Goal: Find contact information: Find contact information

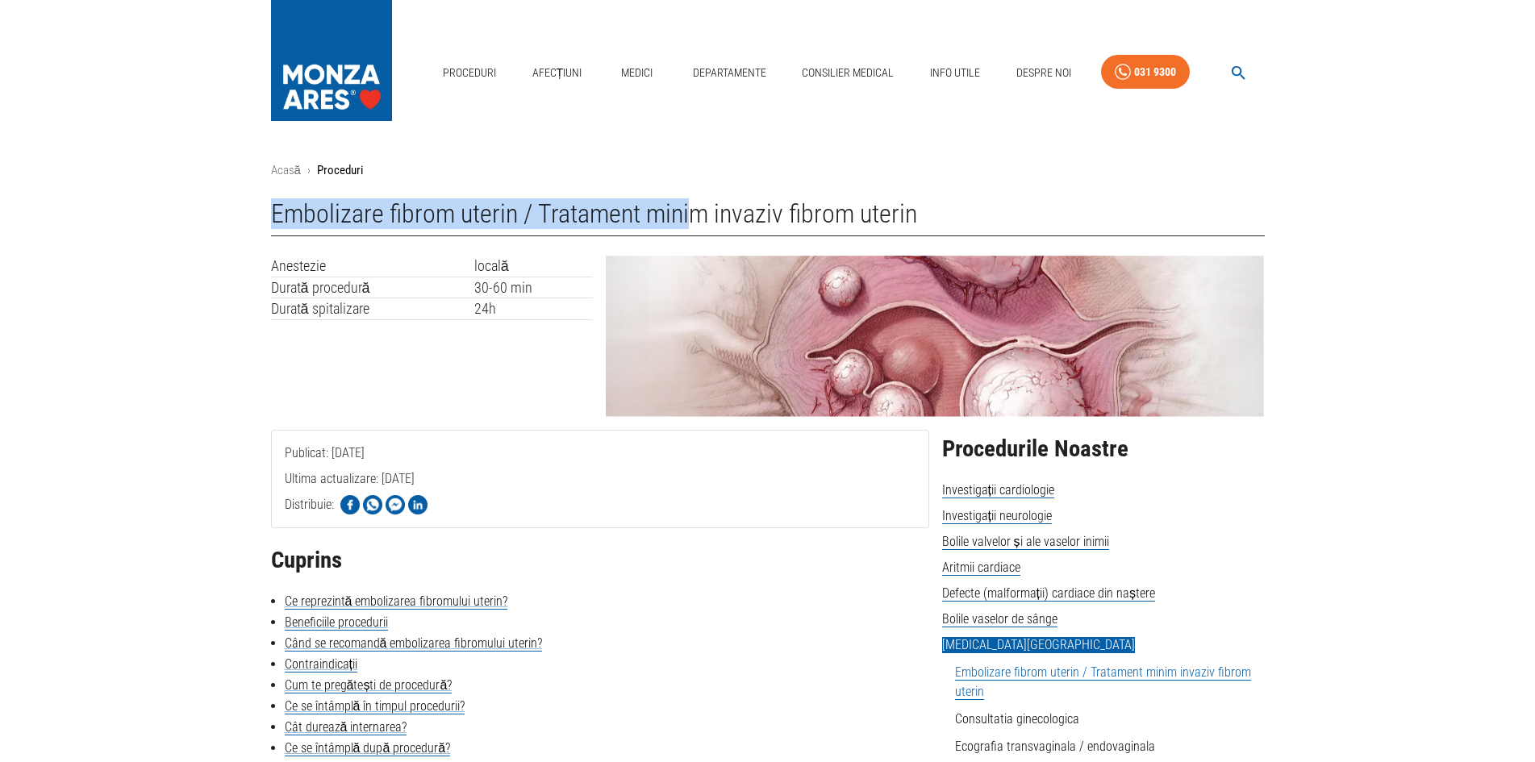
drag, startPoint x: 276, startPoint y: 209, endPoint x: 1029, endPoint y: 225, distance: 753.5
click at [1029, 225] on h1 "Embolizare fibrom uterin / Tratament minim invaziv fibrom uterin" at bounding box center [768, 217] width 994 height 37
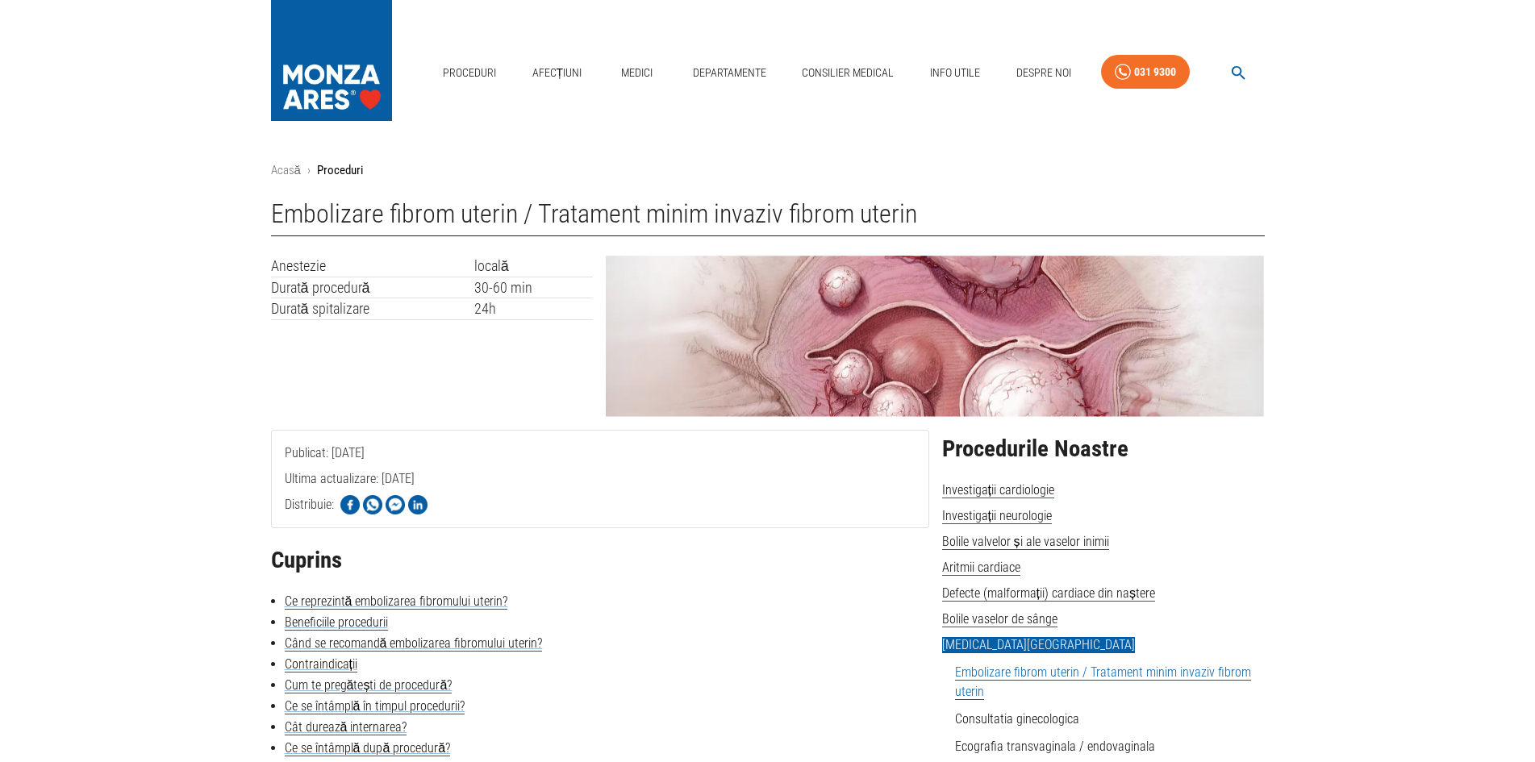
drag, startPoint x: 1003, startPoint y: 223, endPoint x: 1548, endPoint y: 532, distance: 626.7
click at [1013, 220] on h1 "Embolizare fibrom uterin / Tratament minim invaziv fibrom uterin" at bounding box center [768, 217] width 994 height 37
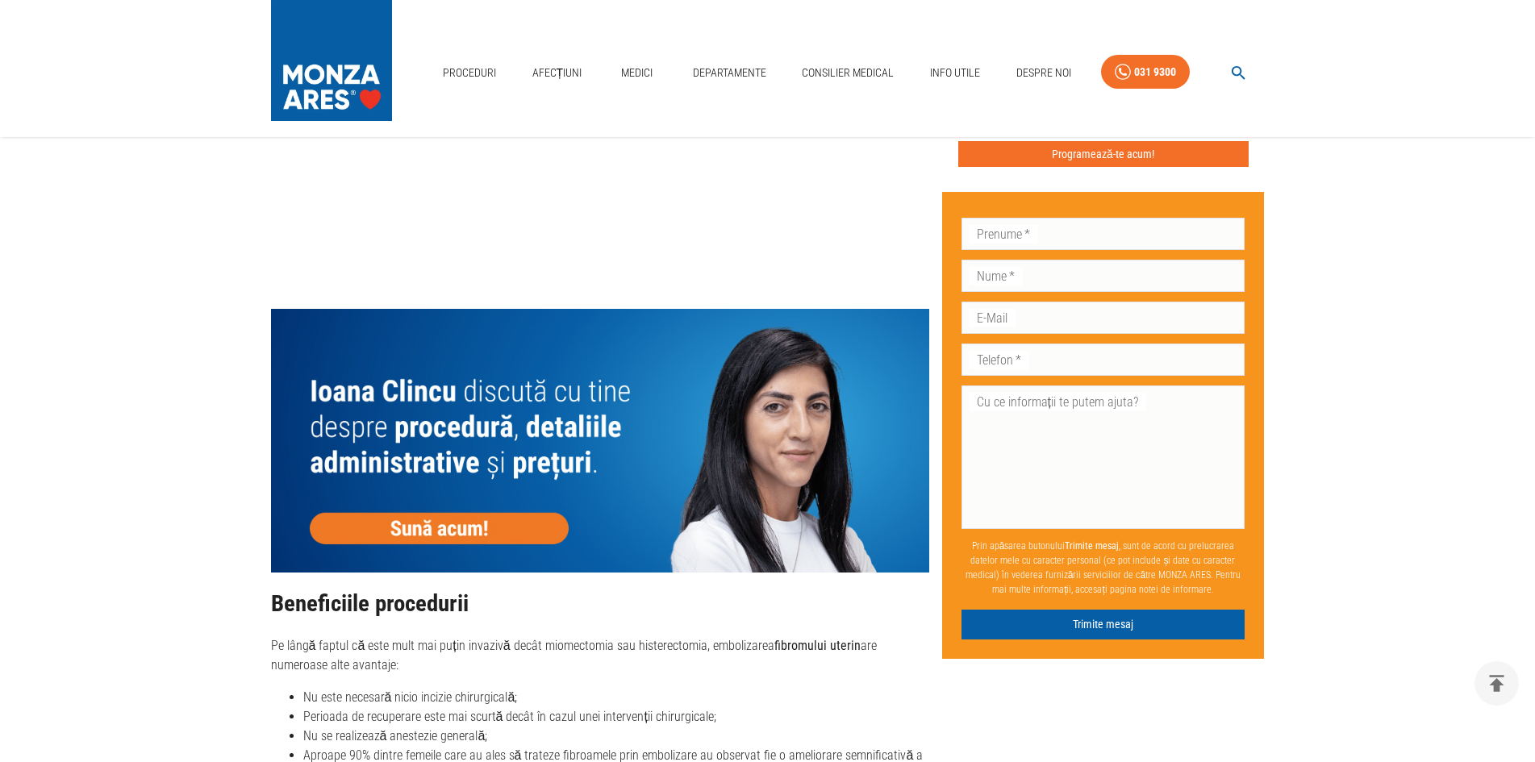
scroll to position [1452, 0]
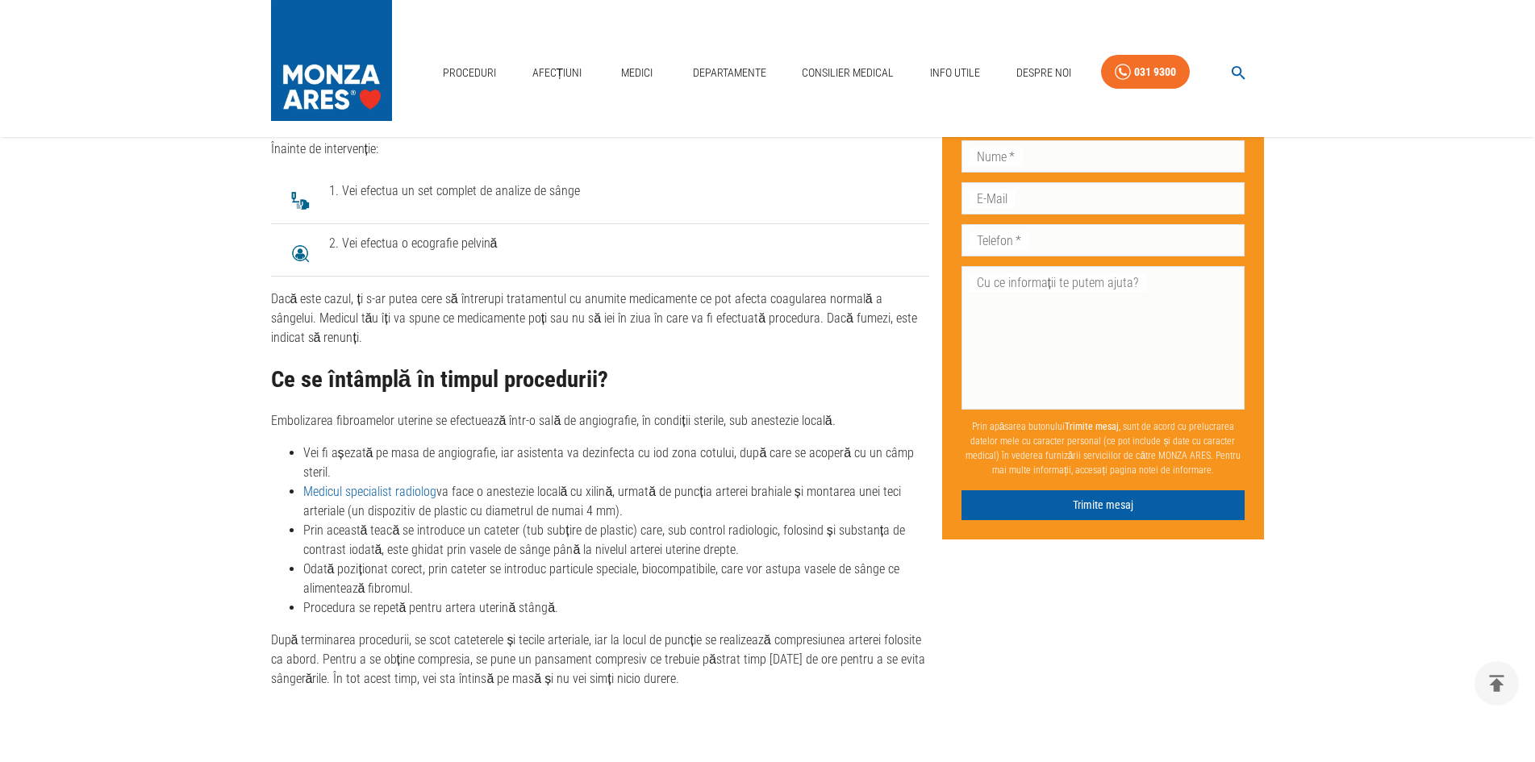
scroll to position [3065, 0]
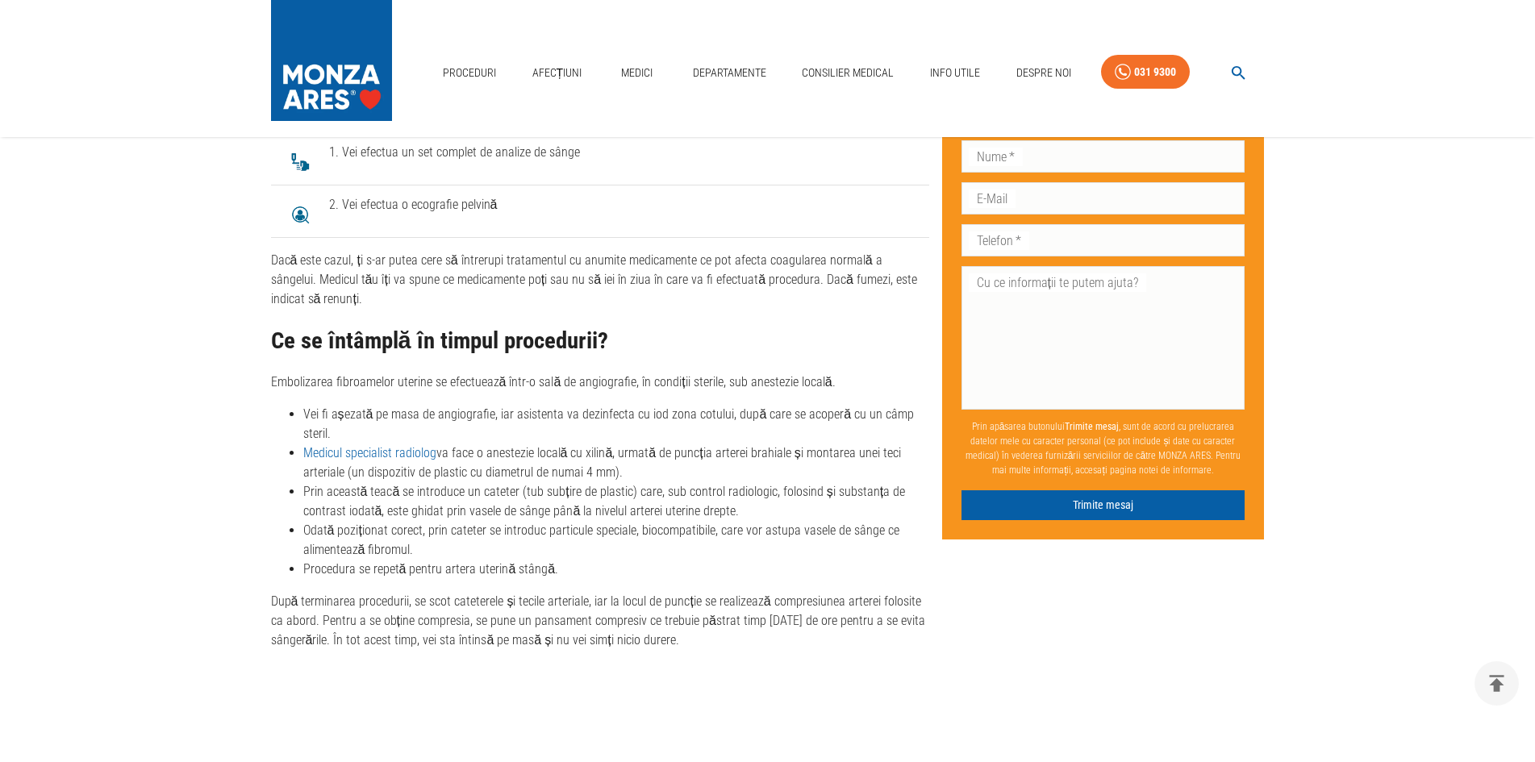
drag, startPoint x: 267, startPoint y: 336, endPoint x: 679, endPoint y: 349, distance: 412.4
click at [679, 349] on div "Publicat: 30 octombrie 2019 Ultima actualizare: 25 februarie 2025 Distribuie: C…" at bounding box center [593, 559] width 671 height 6441
click at [679, 349] on h2 "Ce se întâmplă în timpul procedurii?" at bounding box center [600, 341] width 658 height 26
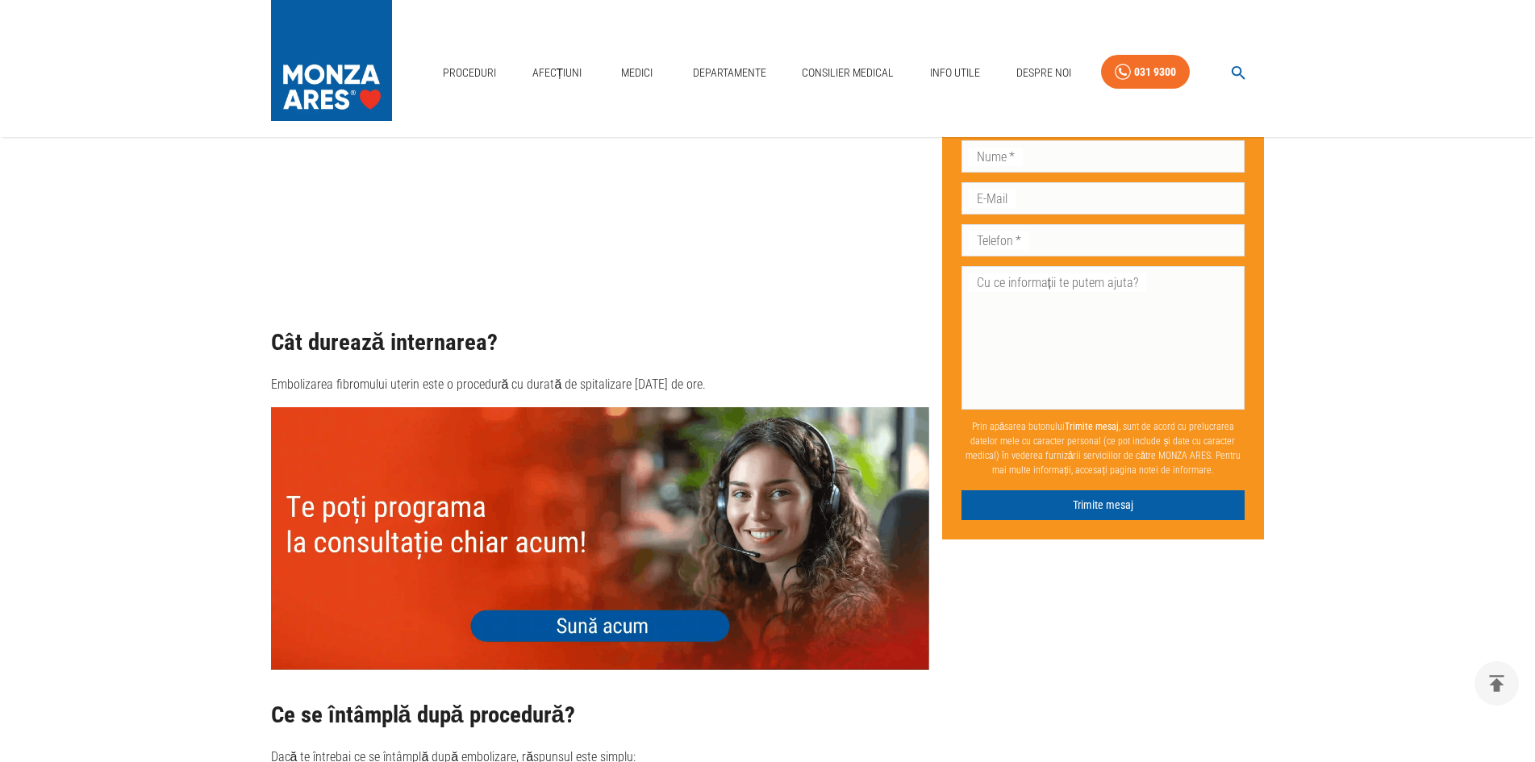
scroll to position [3791, 0]
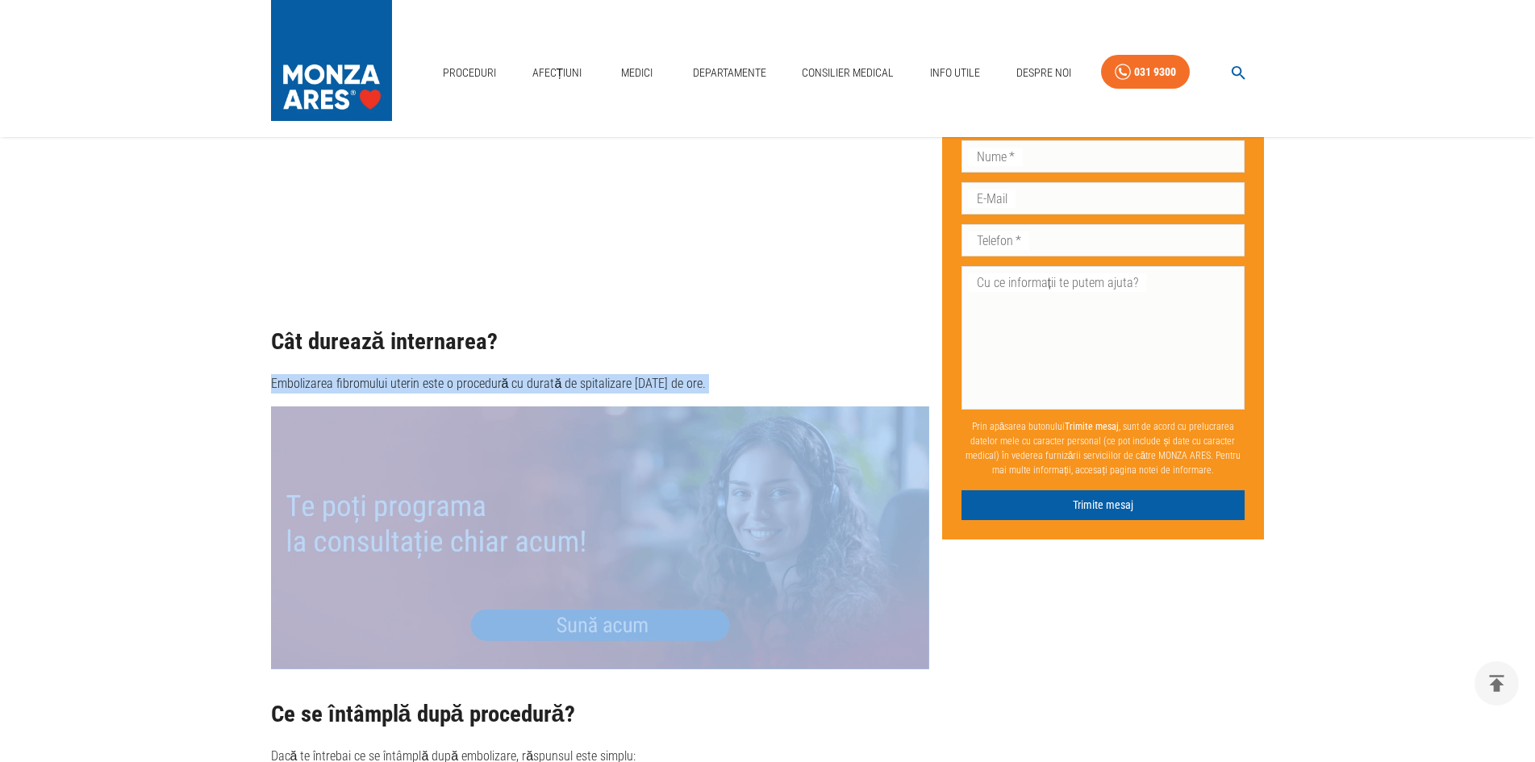
drag, startPoint x: 273, startPoint y: 379, endPoint x: 657, endPoint y: 396, distance: 383.5
click at [683, 376] on p "Embolizarea fibromului uterin este o procedură cu durată de spitalizare [DATE] …" at bounding box center [600, 383] width 658 height 19
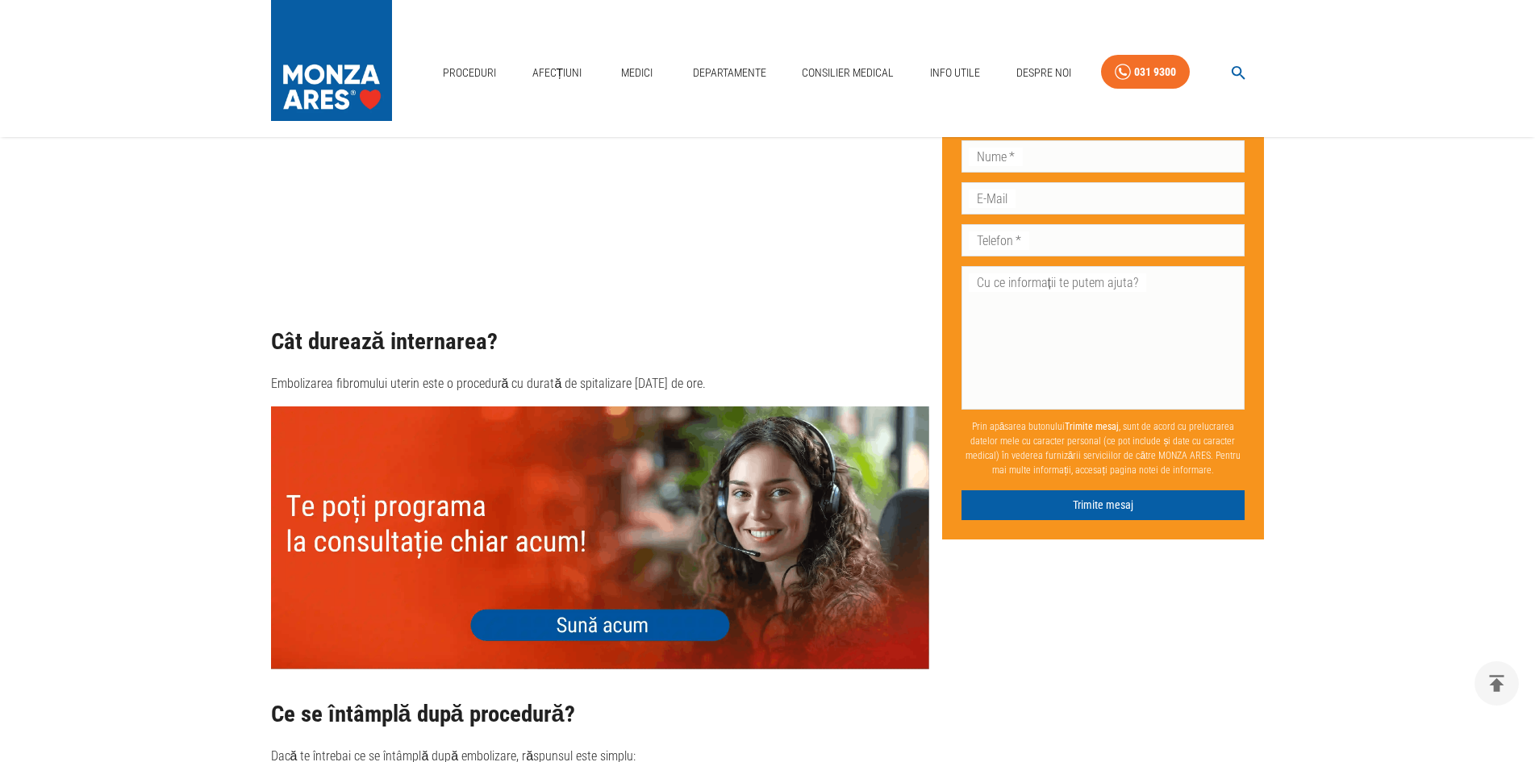
click at [719, 372] on div "Cât durează internarea? Embolizarea fibromului uterin este o procedură cu durat…" at bounding box center [600, 361] width 658 height 65
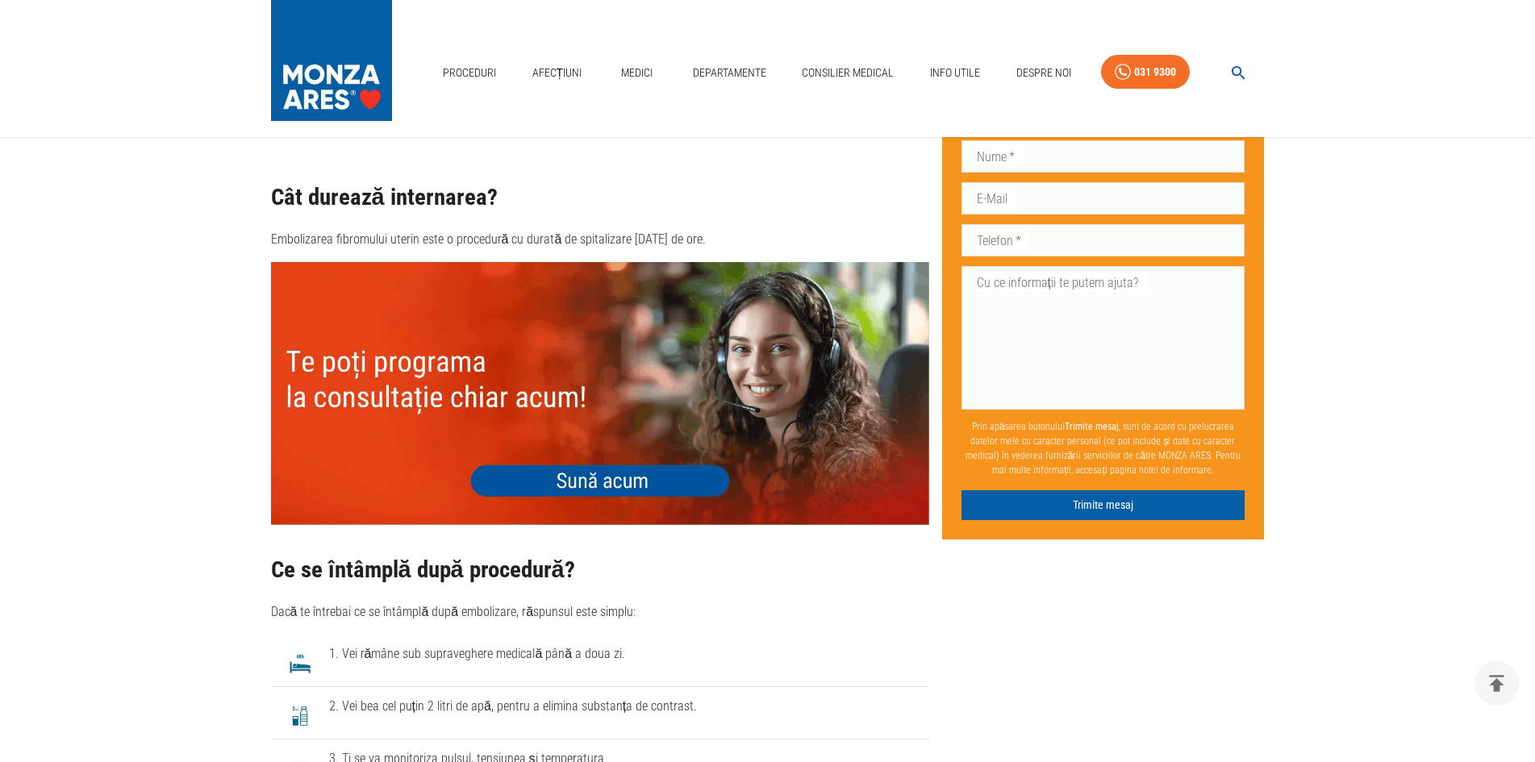
scroll to position [4114, 0]
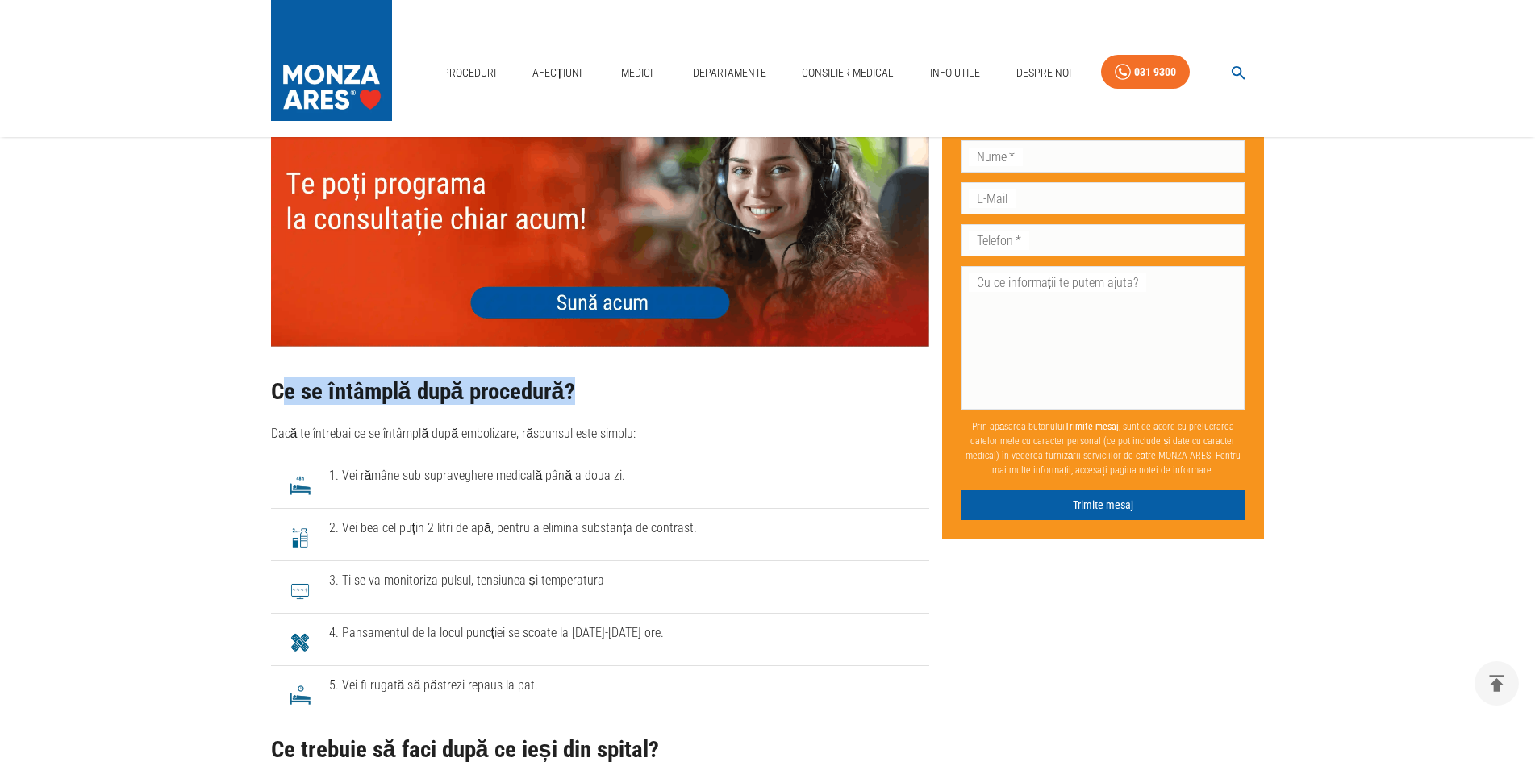
drag, startPoint x: 278, startPoint y: 391, endPoint x: 686, endPoint y: 390, distance: 407.3
click at [686, 390] on h2 "Ce se întâmplă după procedură?" at bounding box center [600, 392] width 658 height 26
click at [675, 400] on h2 "Ce se întâmplă după procedură?" at bounding box center [600, 392] width 658 height 26
drag, startPoint x: 273, startPoint y: 390, endPoint x: 681, endPoint y: 413, distance: 408.8
click at [681, 413] on div "Ce se întâmplă după procedură? Dacă te întrebai ce se întâmplă după embolizare,…" at bounding box center [600, 411] width 658 height 65
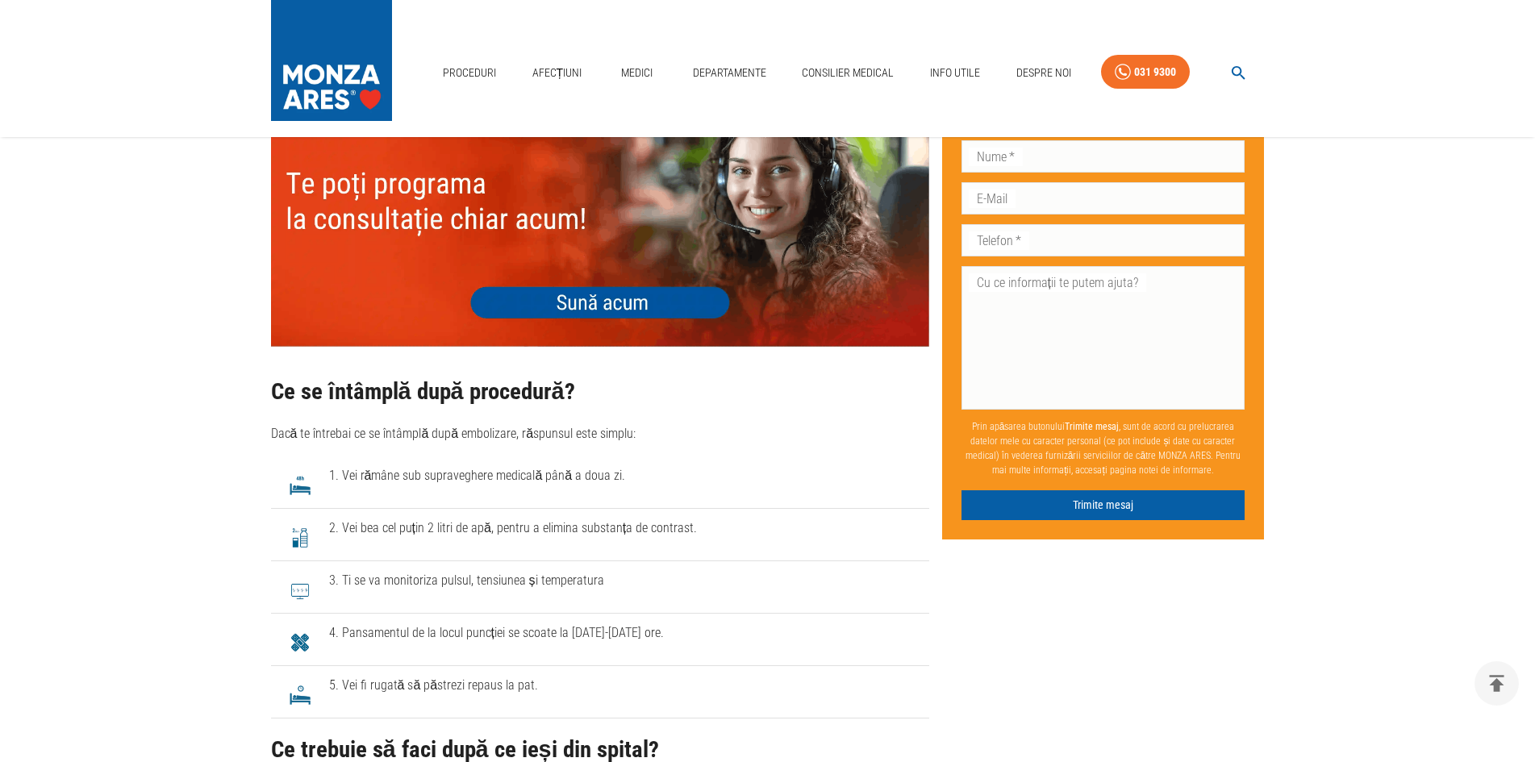
click at [611, 407] on div "Ce se întâmplă după procedură? Dacă te întrebai ce se întâmplă după embolizare,…" at bounding box center [600, 411] width 658 height 65
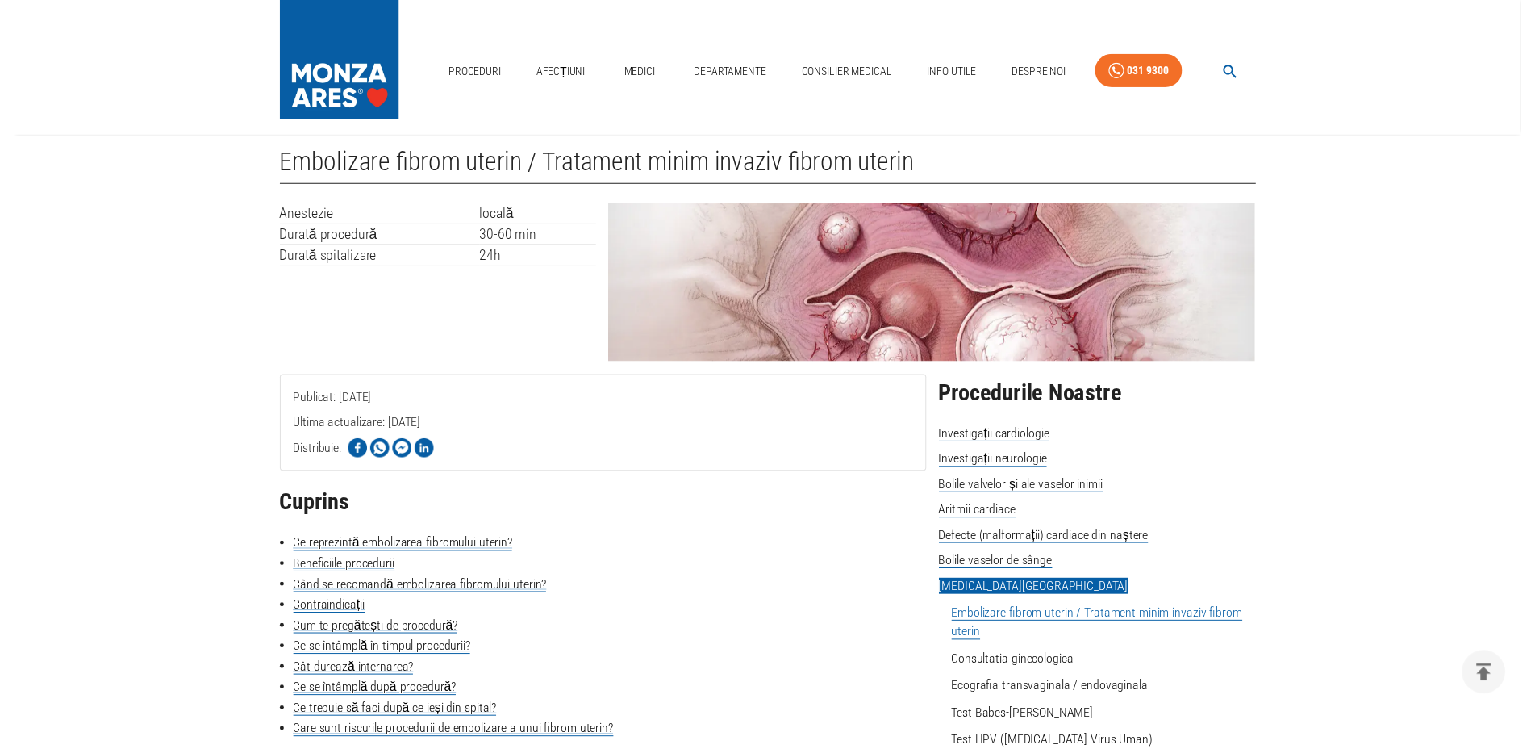
scroll to position [0, 0]
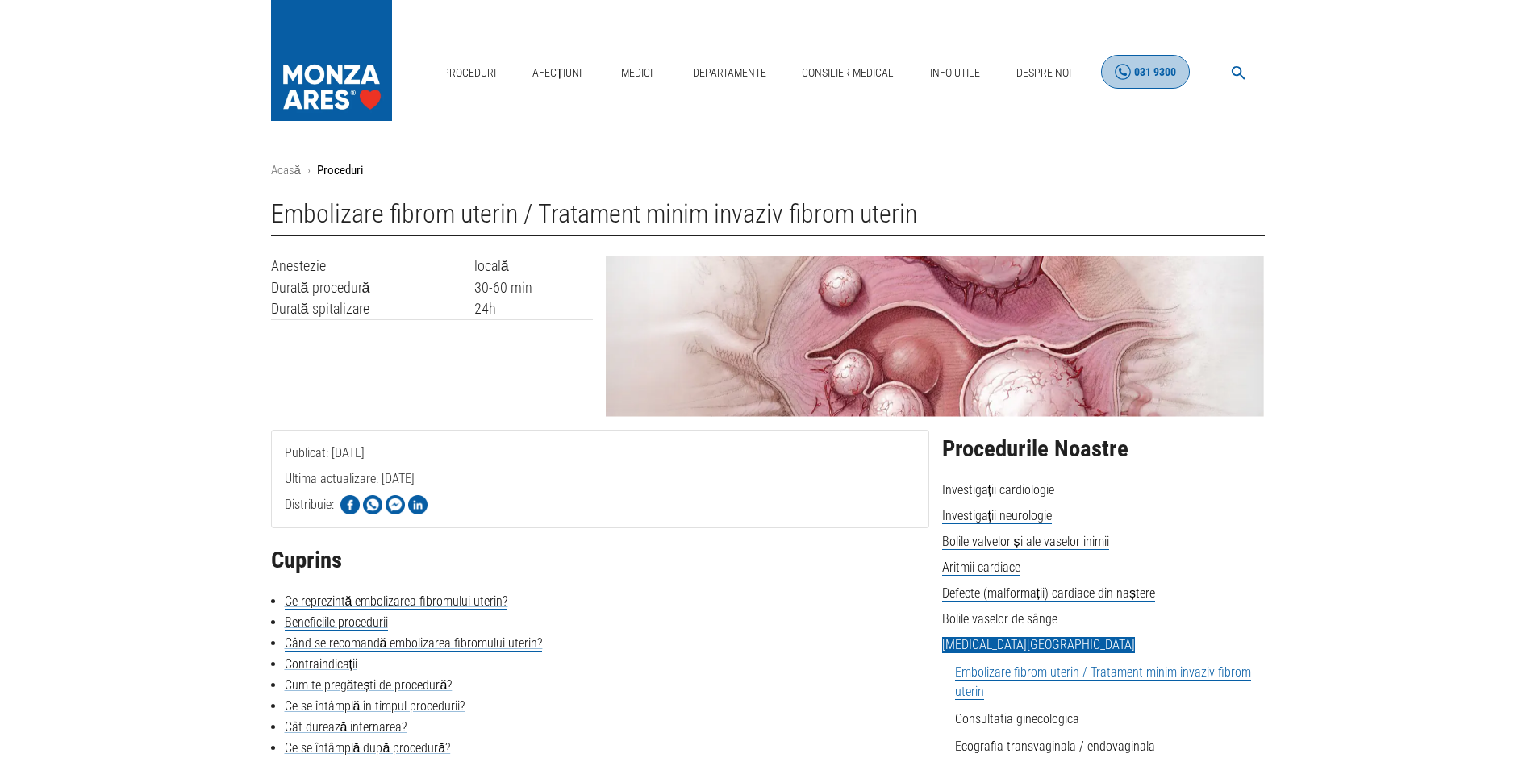
click at [1128, 77] on icon at bounding box center [1123, 72] width 16 height 16
click at [1028, 94] on link "Contact" at bounding box center [1038, 99] width 50 height 27
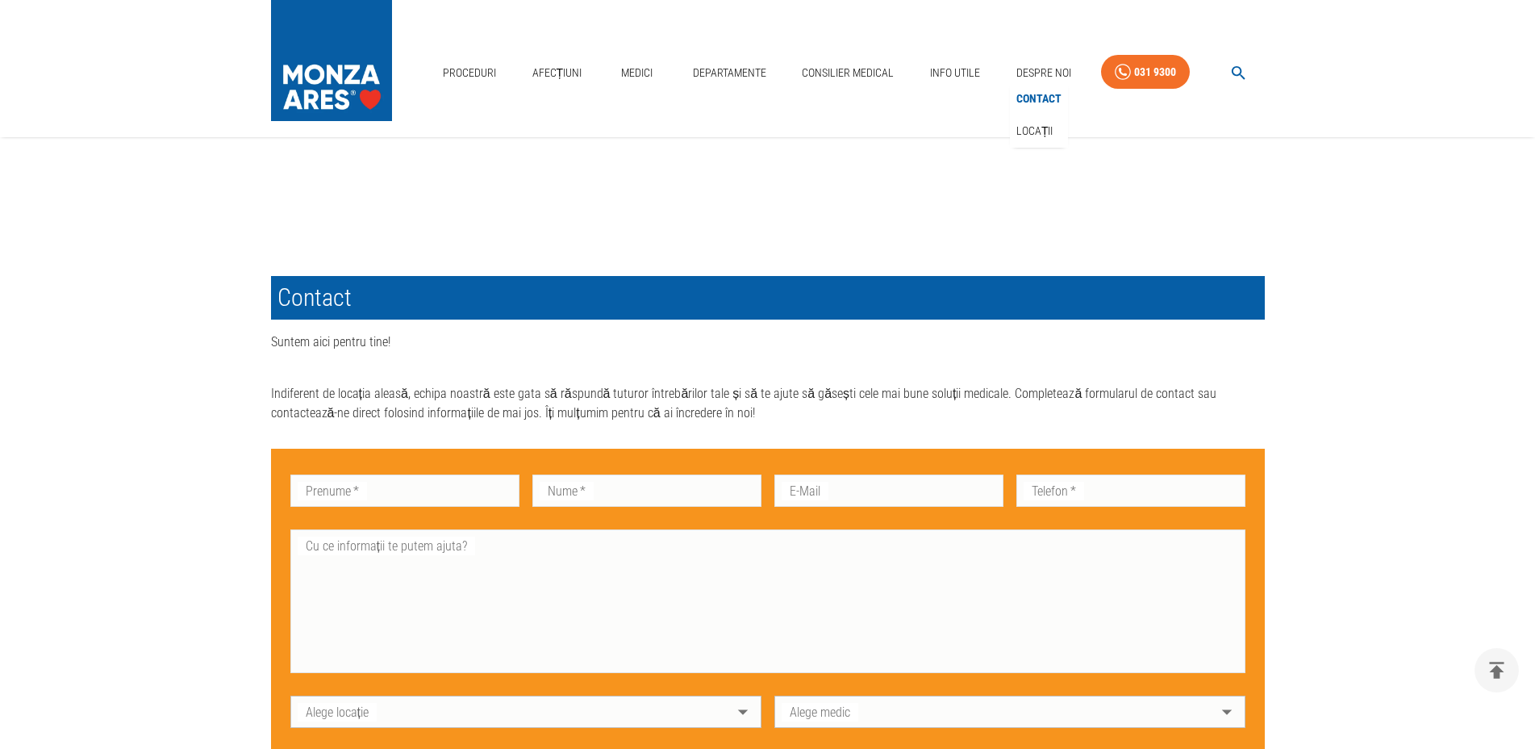
scroll to position [807, 0]
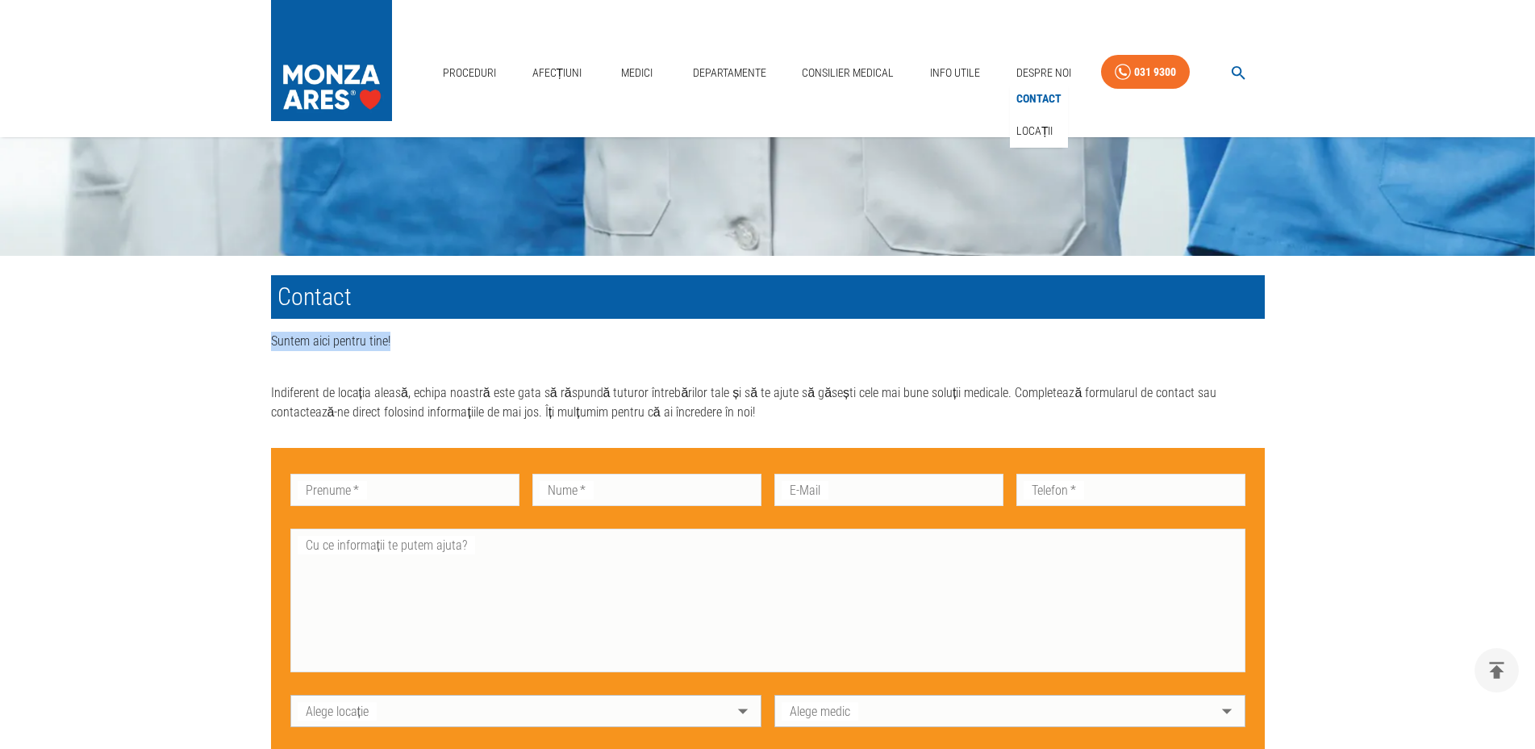
drag, startPoint x: 273, startPoint y: 348, endPoint x: 419, endPoint y: 346, distance: 146.8
click at [419, 346] on p "Suntem aici pentru tine!" at bounding box center [768, 341] width 994 height 19
click at [493, 557] on textarea "Cu ce informații te putem ajuta?" at bounding box center [768, 600] width 932 height 130
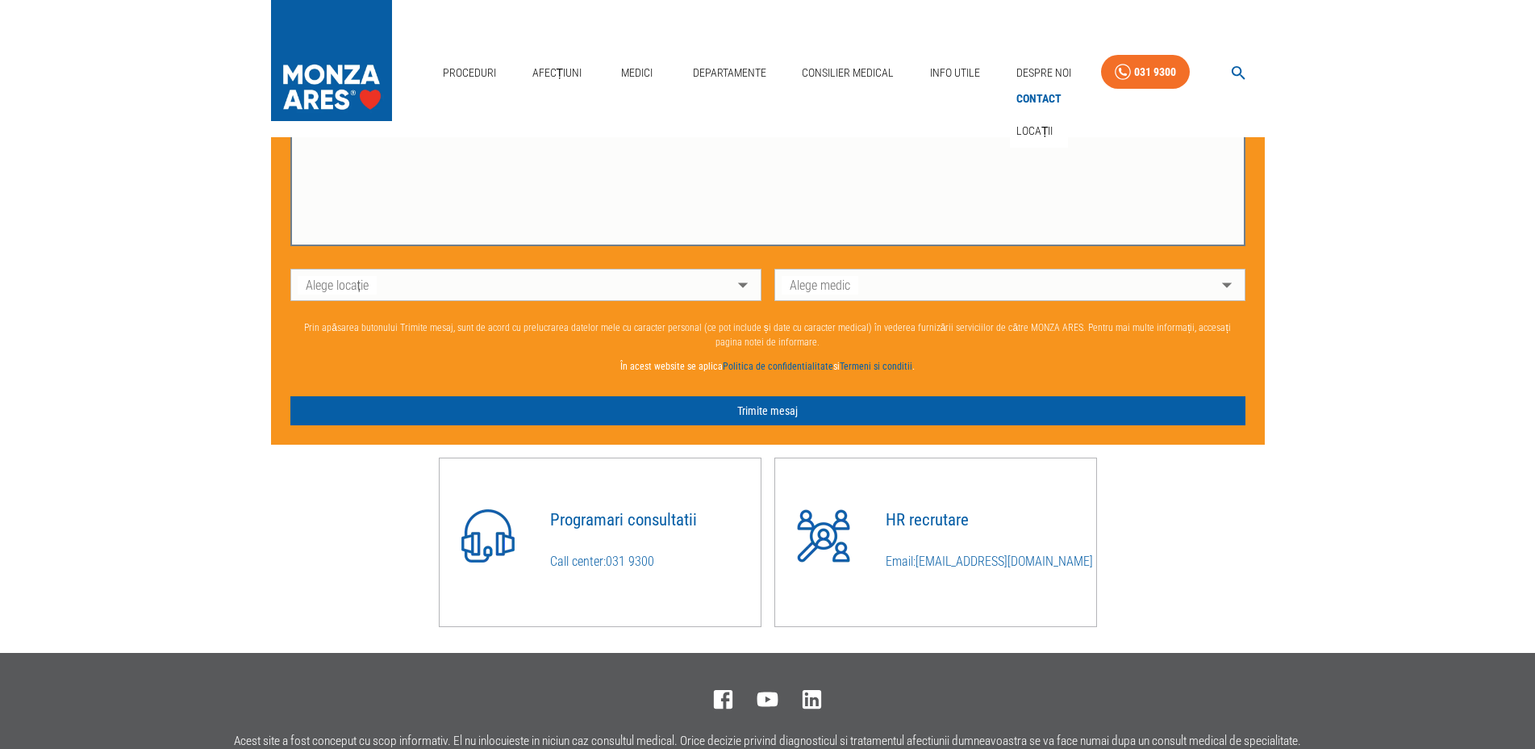
scroll to position [0, 0]
